Goal: Find specific page/section: Find specific page/section

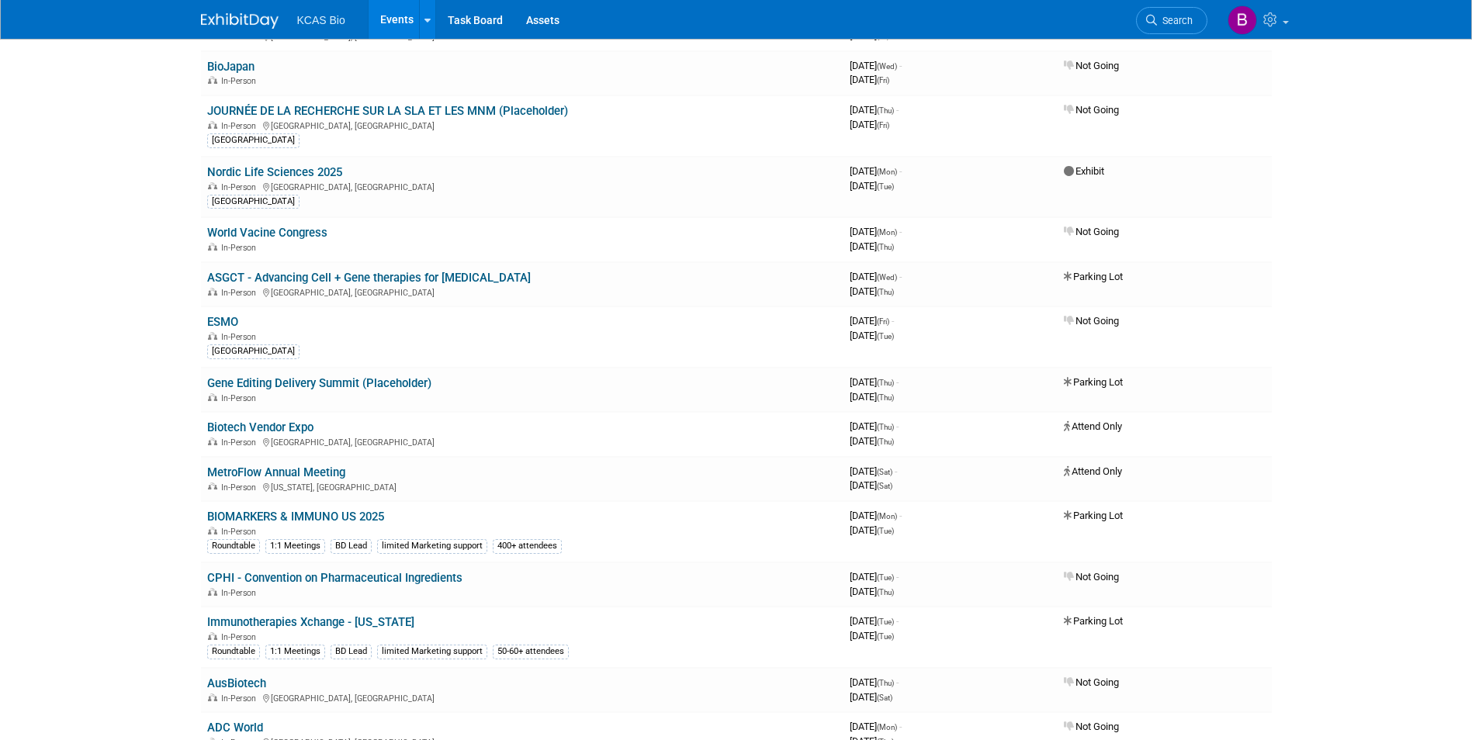
scroll to position [233, 0]
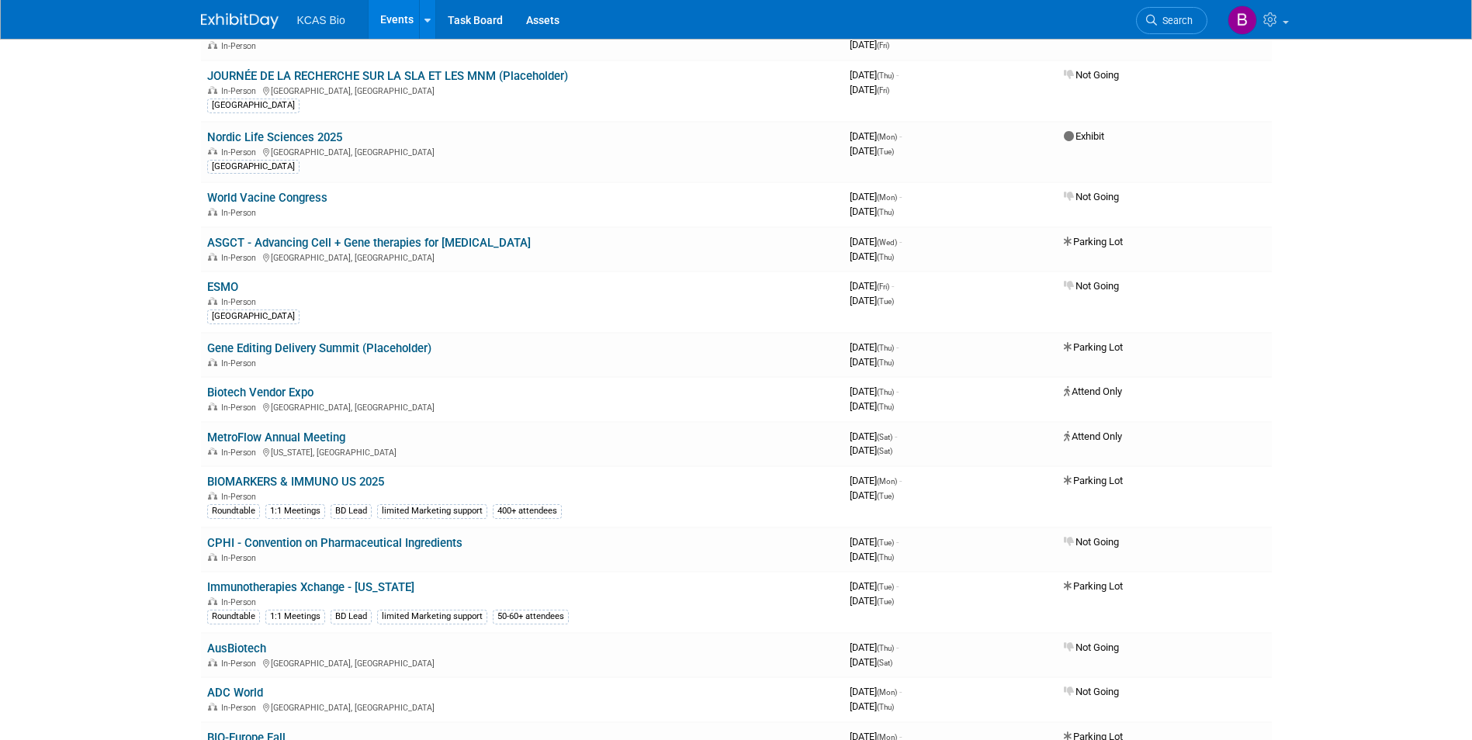
click at [110, 508] on html "KCAS Bio Events Recently Viewed Events: AAPS PharmSci 360 2025 San Antonio, TX …" at bounding box center [736, 137] width 1472 height 740
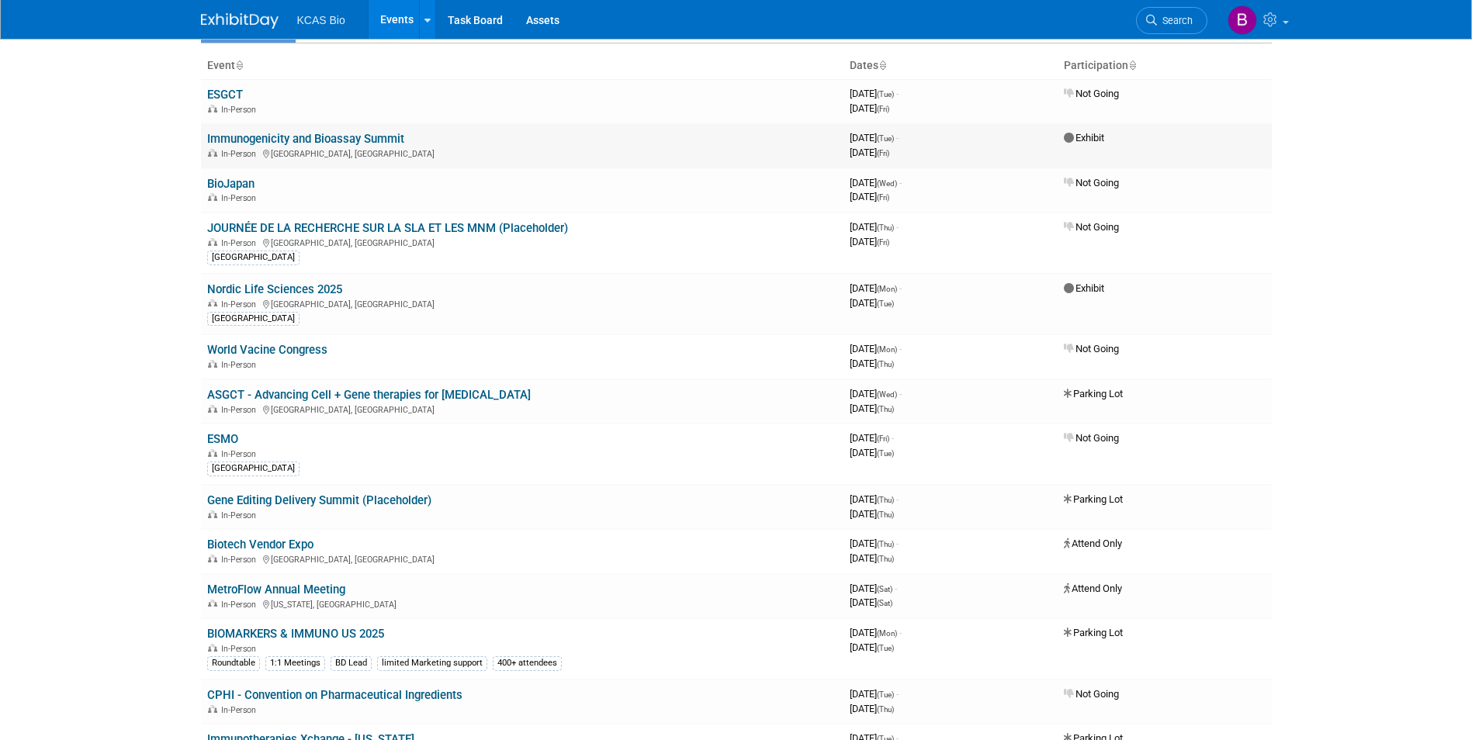
scroll to position [0, 0]
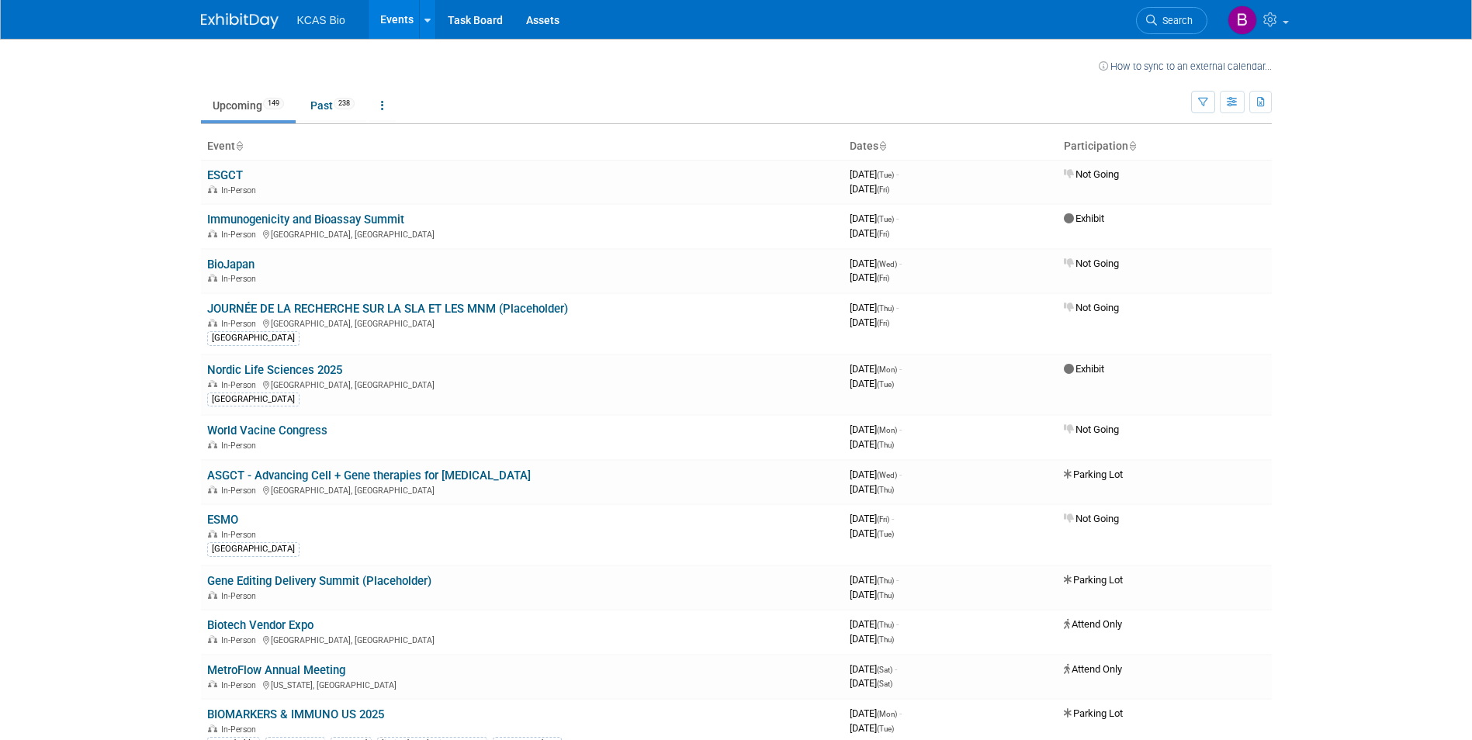
click at [1135, 144] on icon at bounding box center [1133, 147] width 8 height 10
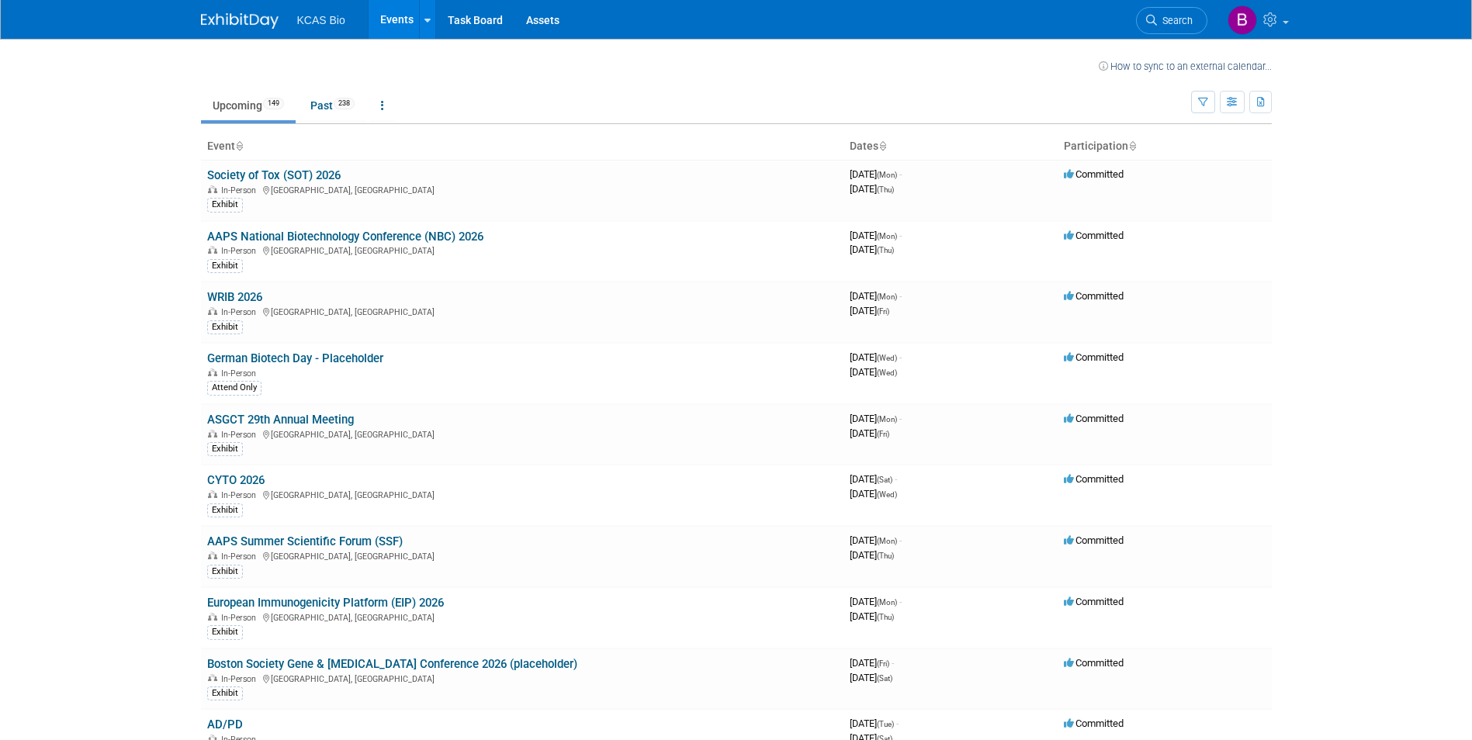
drag, startPoint x: 1132, startPoint y: 154, endPoint x: 1213, endPoint y: 115, distance: 89.9
click at [1135, 153] on th "Participation" at bounding box center [1165, 146] width 214 height 26
click at [1236, 99] on icon "button" at bounding box center [1233, 103] width 12 height 10
click at [1206, 99] on icon "button" at bounding box center [1203, 103] width 10 height 10
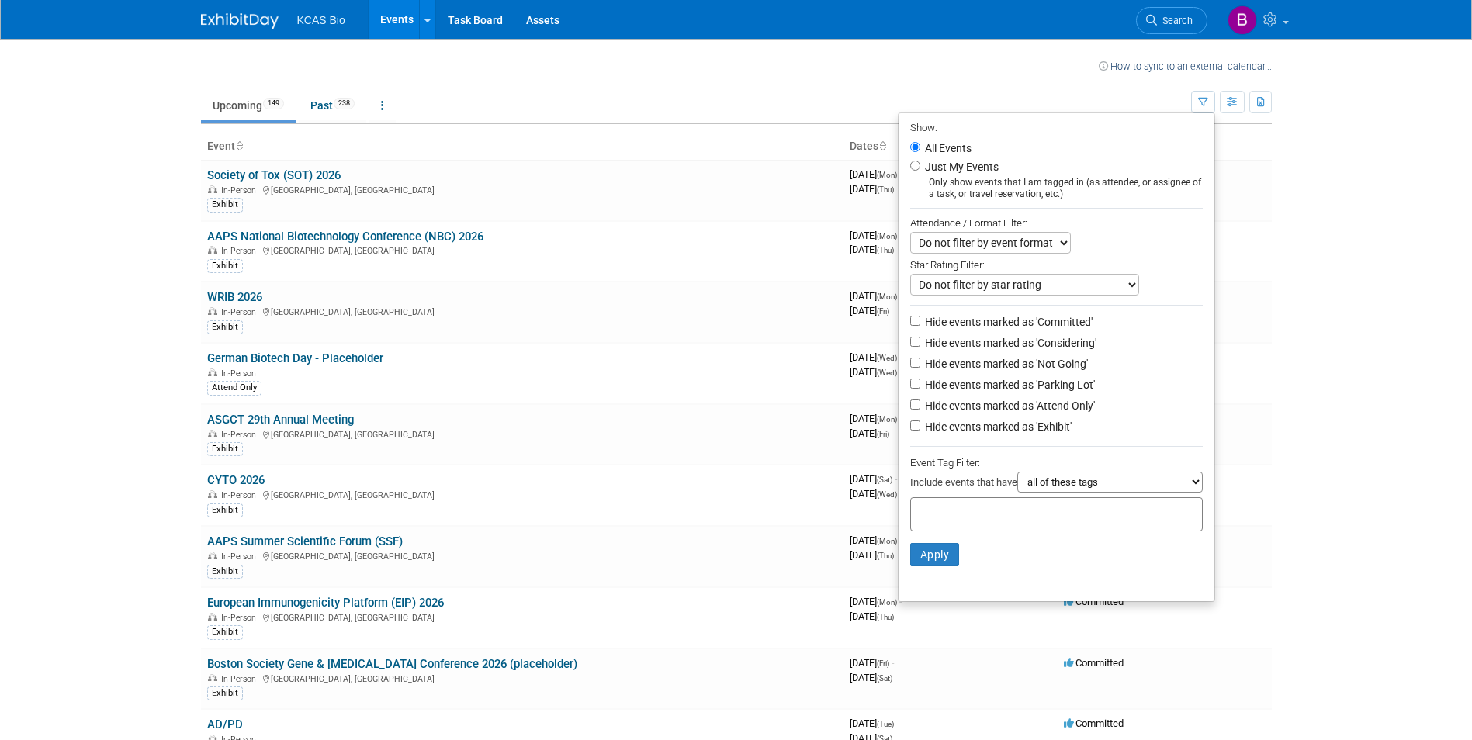
click at [1045, 241] on select "Do not filter by event format Only show In-Person events Only show Virtual even…" at bounding box center [990, 243] width 161 height 22
click at [1115, 249] on div "Do not filter by event format Only show In-Person events Only show Virtual even…" at bounding box center [1056, 243] width 293 height 22
click at [1099, 274] on div "Star Rating Filter:" at bounding box center [1056, 264] width 293 height 20
click at [1099, 280] on select "Do not filter by star rating Only show events with no ratings (0 stars) Only sh…" at bounding box center [1024, 285] width 229 height 22
click at [1153, 249] on div "Do not filter by event format Only show In-Person events Only show Virtual even…" at bounding box center [1056, 243] width 293 height 22
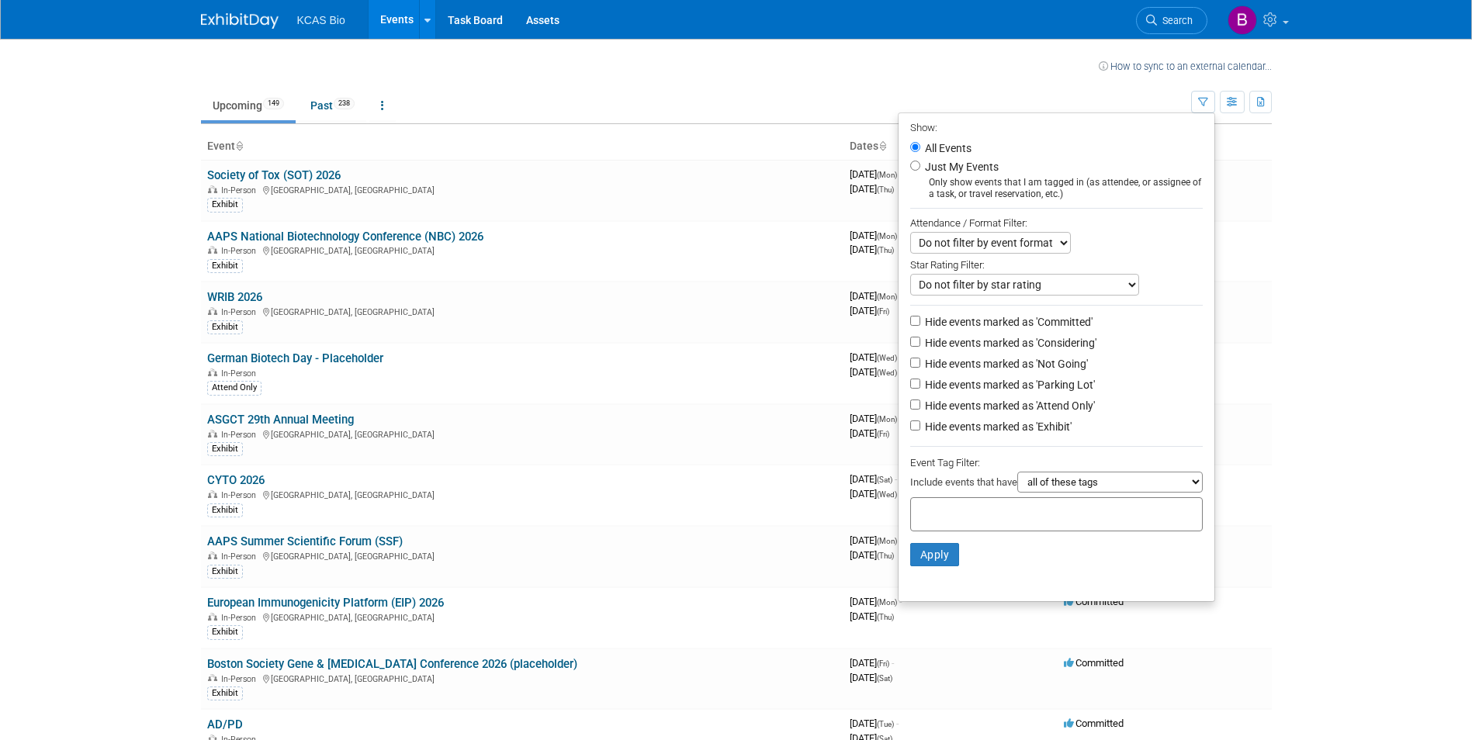
click at [983, 366] on label "Hide events marked as 'Not Going'" at bounding box center [1005, 364] width 166 height 16
click at [921, 366] on input "Hide events marked as 'Not Going'" at bounding box center [915, 363] width 10 height 10
checkbox input "true"
click at [969, 393] on label "Hide events marked as 'Parking Lot'" at bounding box center [1008, 385] width 173 height 16
click at [921, 389] on input "Hide events marked as 'Parking Lot'" at bounding box center [915, 384] width 10 height 10
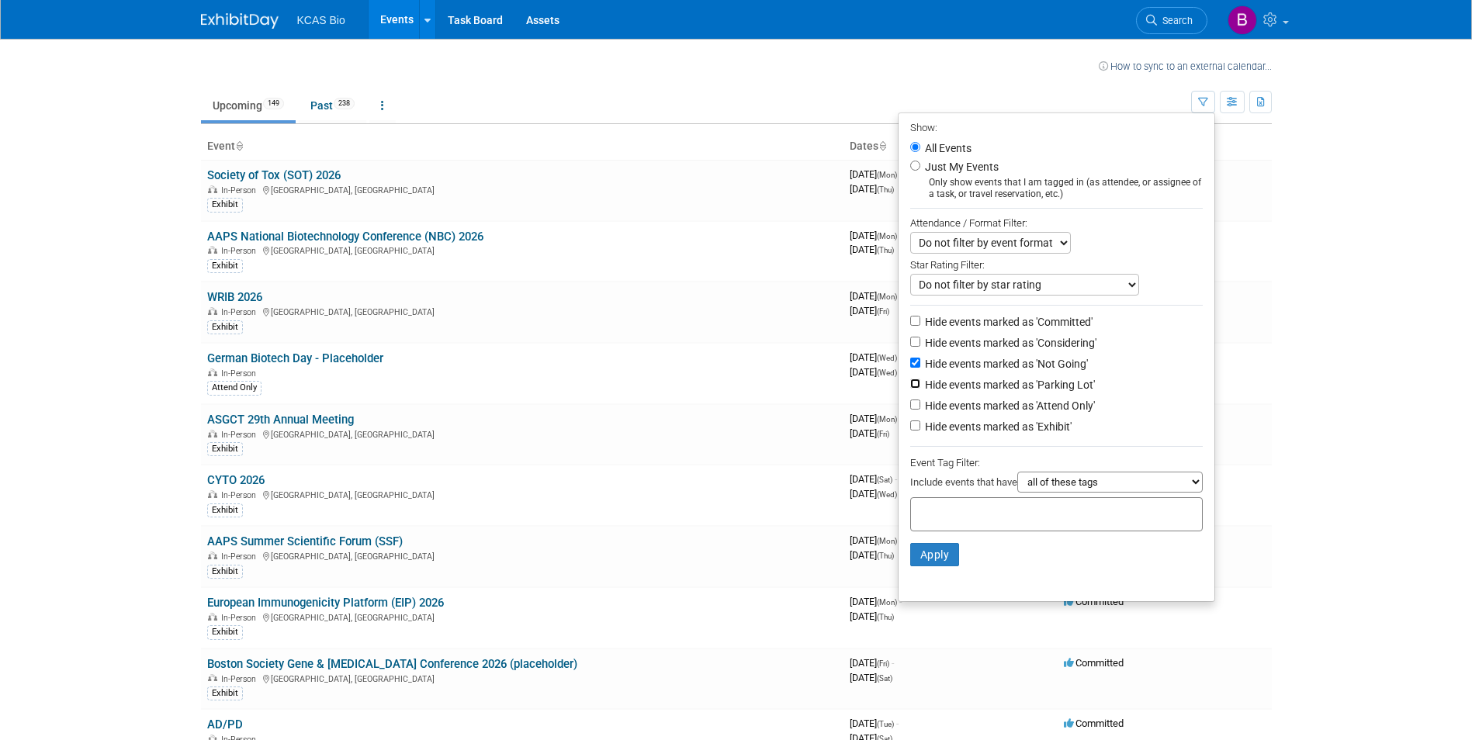
checkbox input "true"
click at [972, 348] on label "Hide events marked as 'Considering'" at bounding box center [1009, 343] width 175 height 16
click at [921, 347] on input "Hide events marked as 'Considering'" at bounding box center [915, 342] width 10 height 10
checkbox input "true"
click at [929, 567] on button "Apply" at bounding box center [935, 554] width 50 height 23
